Goal: Find specific page/section: Find specific page/section

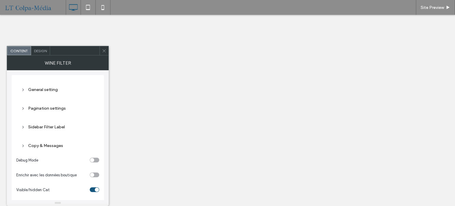
select select "******"
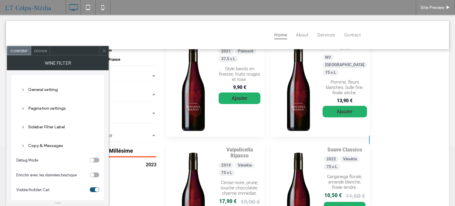
scroll to position [59, 0]
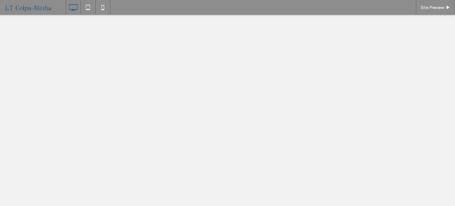
select select "******"
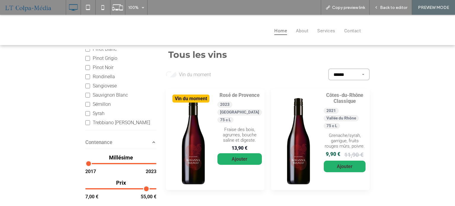
scroll to position [304, 0]
type input "**"
drag, startPoint x: 150, startPoint y: 190, endPoint x: 165, endPoint y: 193, distance: 16.1
click at [156, 191] on input "range" at bounding box center [120, 188] width 71 height 6
click at [140, 145] on button "Contenance" at bounding box center [120, 142] width 71 height 11
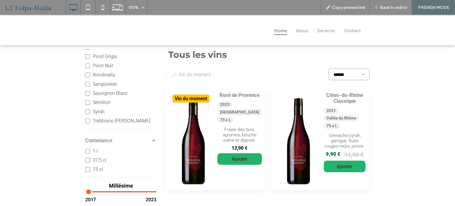
click at [143, 142] on button "Contenance" at bounding box center [120, 140] width 71 height 11
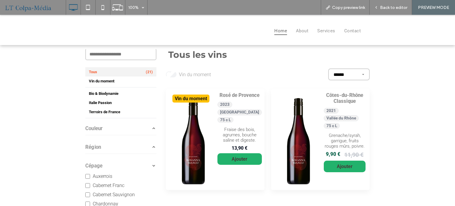
scroll to position [0, 0]
click at [151, 167] on icon "button" at bounding box center [153, 166] width 5 height 5
click at [151, 147] on icon "button" at bounding box center [153, 147] width 5 height 5
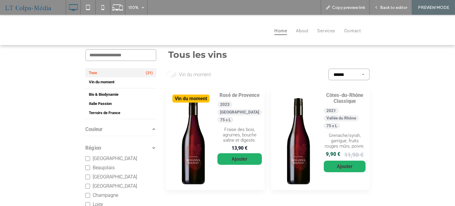
drag, startPoint x: 152, startPoint y: 146, endPoint x: 153, endPoint y: 143, distance: 3.0
click at [152, 146] on icon "button" at bounding box center [153, 147] width 5 height 5
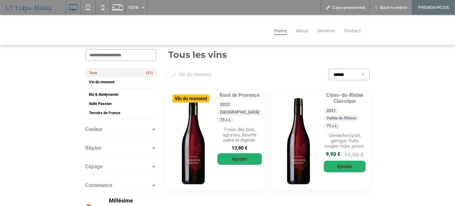
click at [153, 128] on icon "button" at bounding box center [153, 128] width 5 height 5
click at [153, 129] on icon "button" at bounding box center [153, 128] width 5 height 5
